Goal: Task Accomplishment & Management: Manage account settings

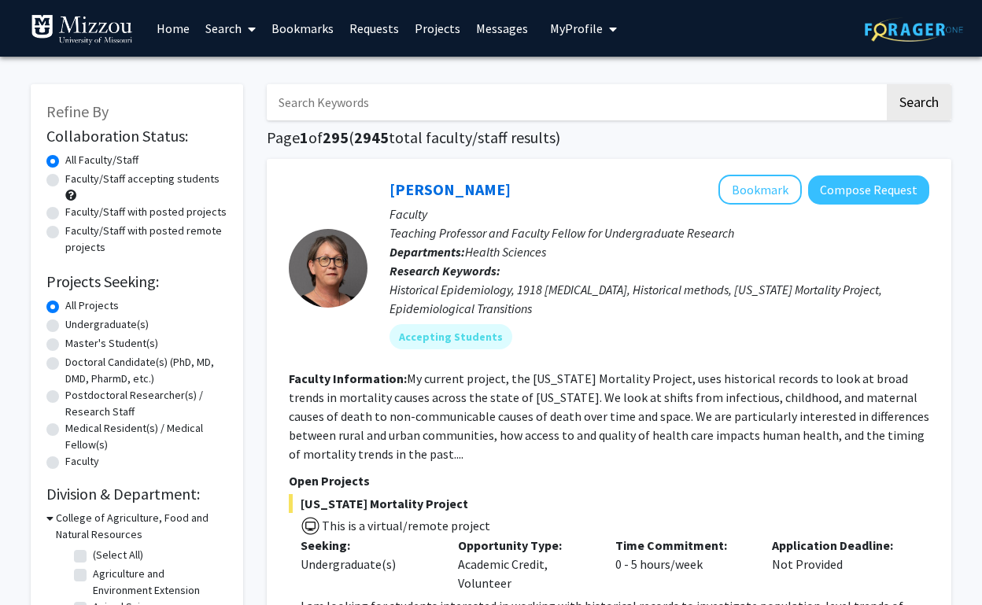
click at [512, 30] on link "Messages" at bounding box center [502, 28] width 68 height 55
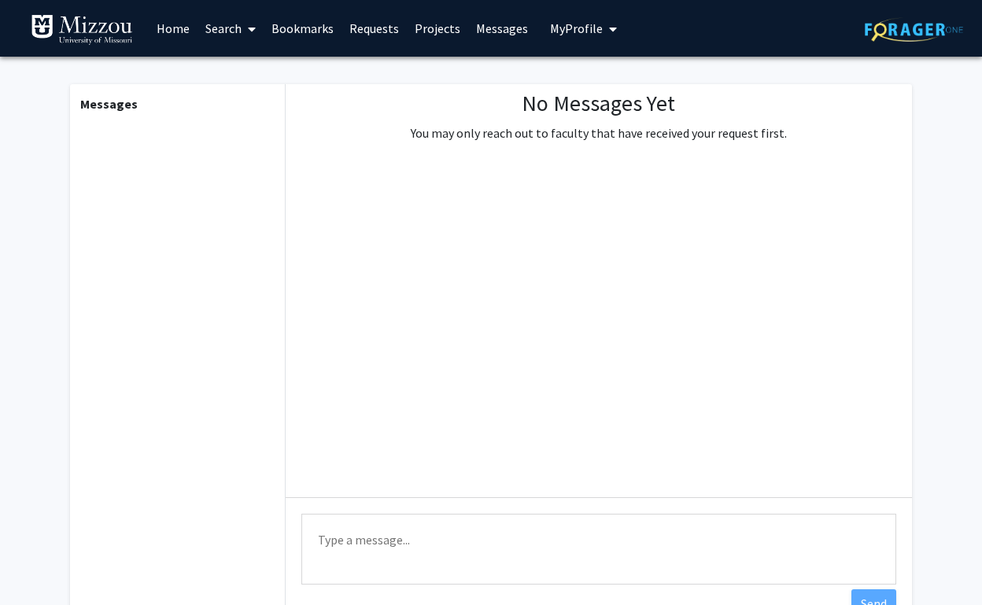
click at [446, 29] on link "Projects" at bounding box center [437, 28] width 61 height 55
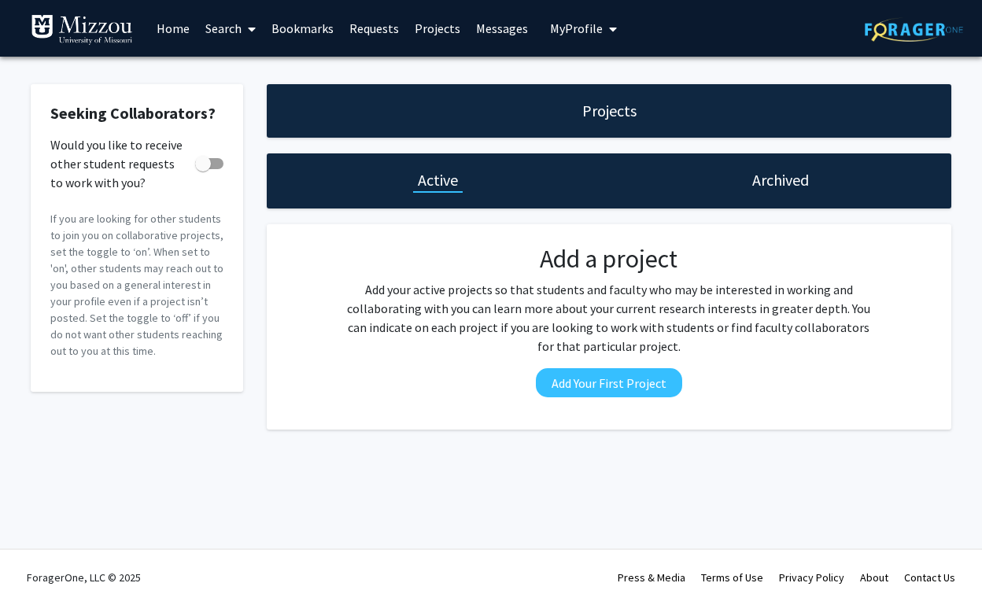
click at [353, 38] on link "Requests" at bounding box center [374, 28] width 65 height 55
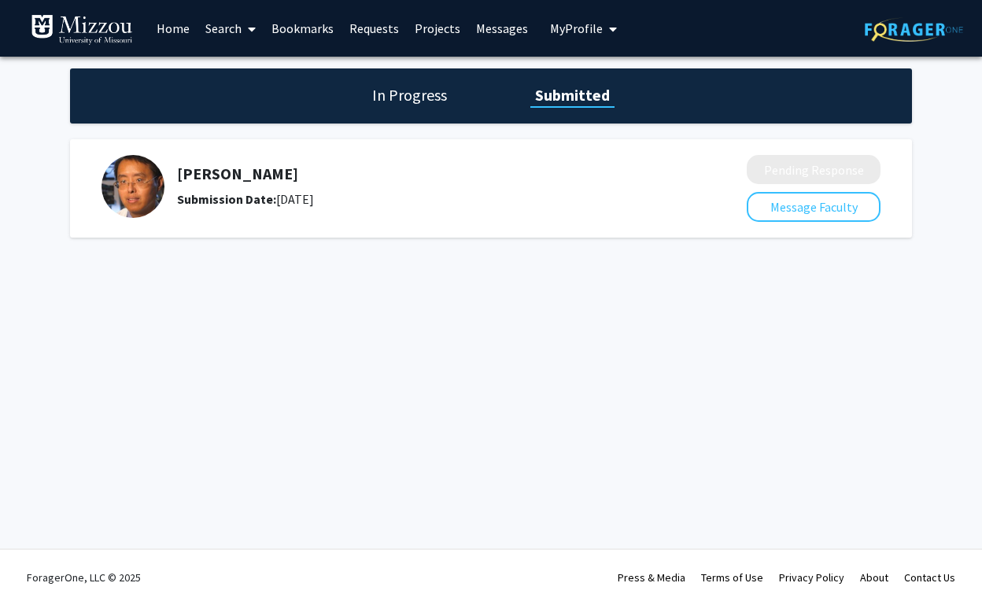
click at [279, 38] on link "Bookmarks" at bounding box center [303, 28] width 78 height 55
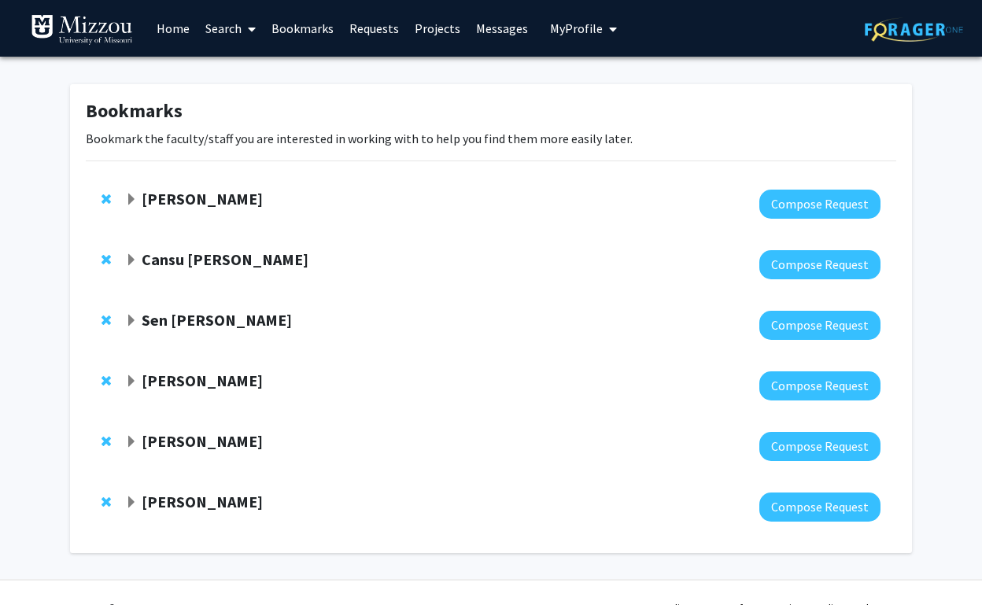
click at [216, 28] on link "Search" at bounding box center [231, 28] width 66 height 55
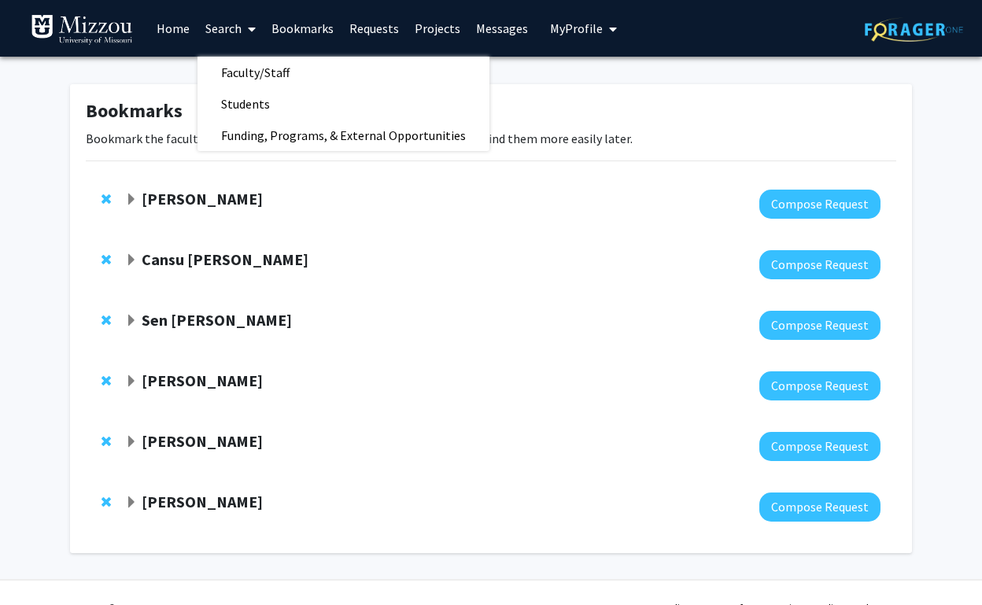
click at [173, 29] on link "Home" at bounding box center [173, 28] width 49 height 55
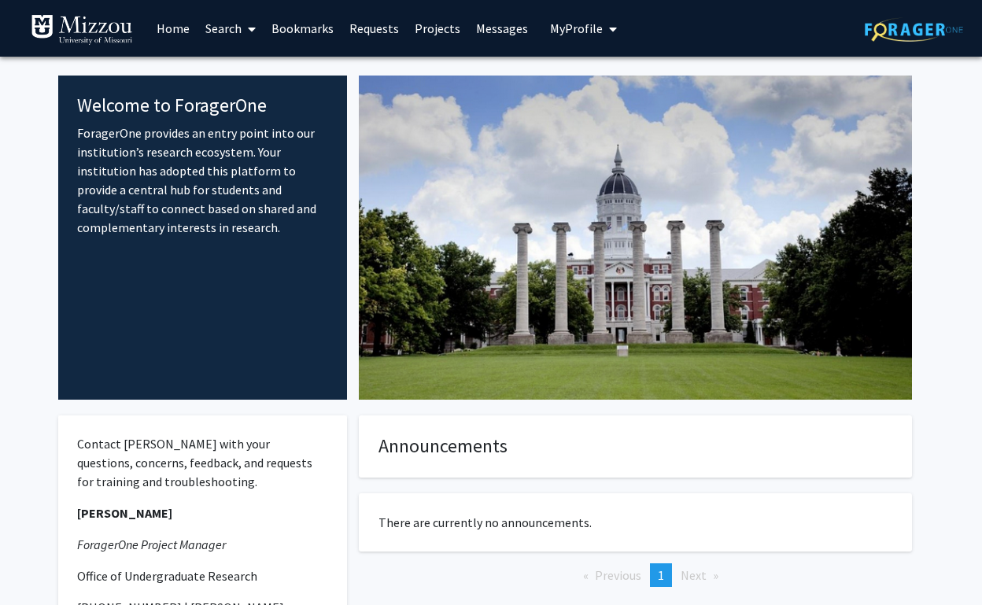
click at [574, 28] on span "My Profile" at bounding box center [576, 28] width 53 height 16
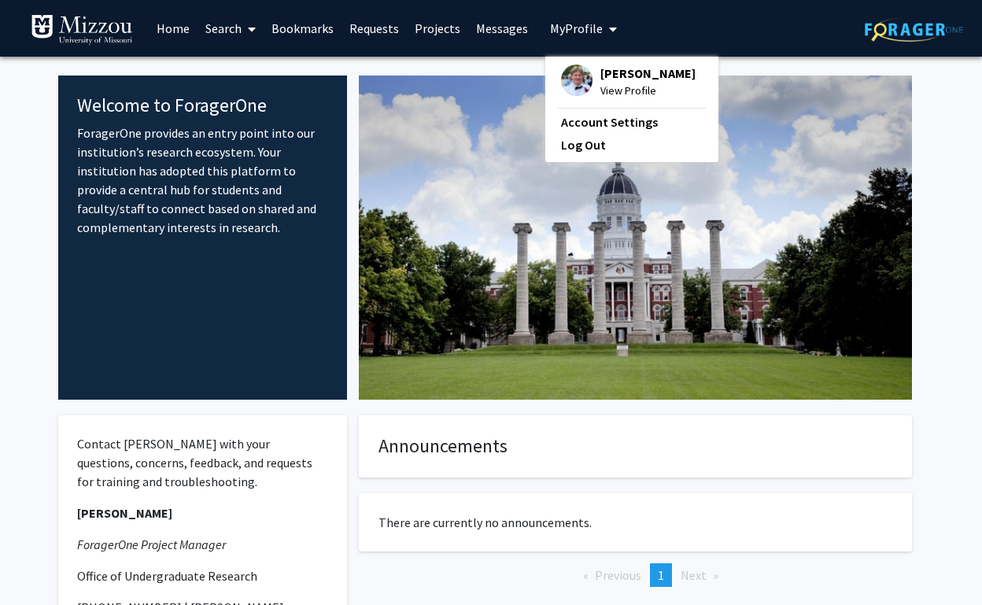
click at [583, 105] on div "[PERSON_NAME] View Profile Account Settings Log Out" at bounding box center [631, 109] width 173 height 105
click at [626, 74] on span "[PERSON_NAME]" at bounding box center [647, 73] width 95 height 17
